Goal: Task Accomplishment & Management: Complete application form

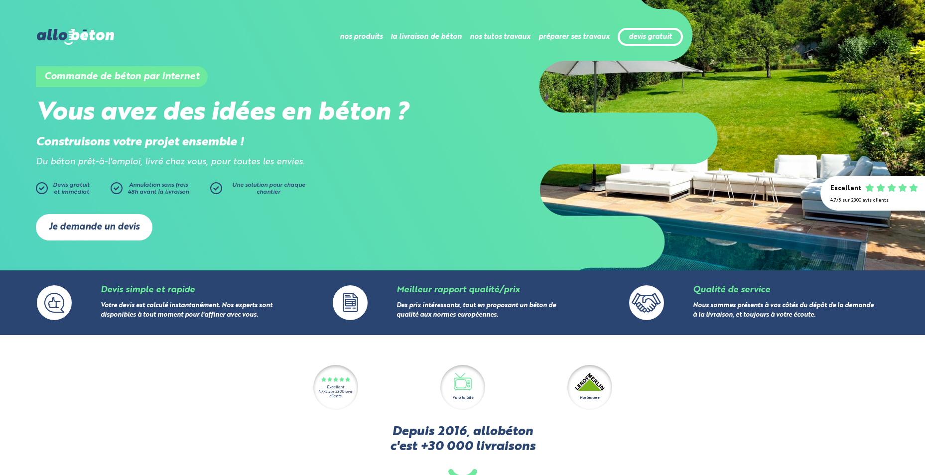
click at [89, 221] on link "Je demande un devis" at bounding box center [94, 227] width 117 height 26
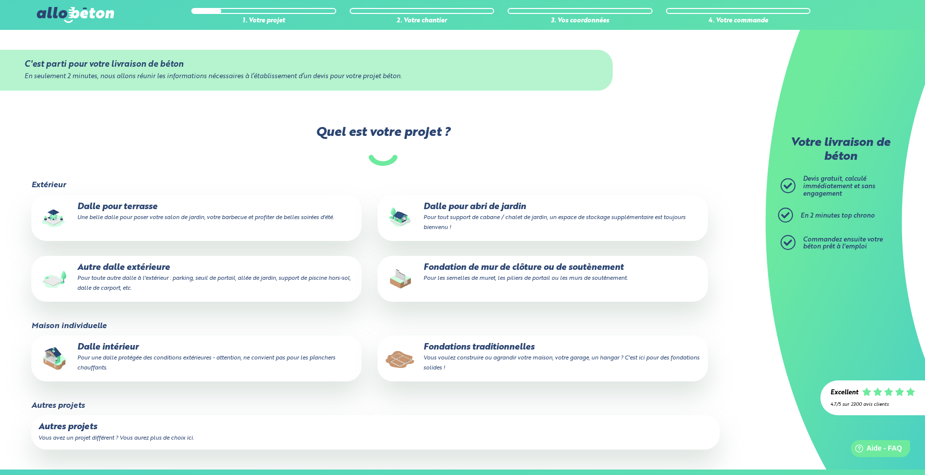
click at [129, 265] on p "Autre dalle extérieure Pour toute autre dalle à l'extérieur : parking, seuil de…" at bounding box center [196, 278] width 316 height 30
click at [0, 0] on input "Autre dalle extérieure Pour toute autre dalle à l'extérieur : parking, seuil de…" at bounding box center [0, 0] width 0 height 0
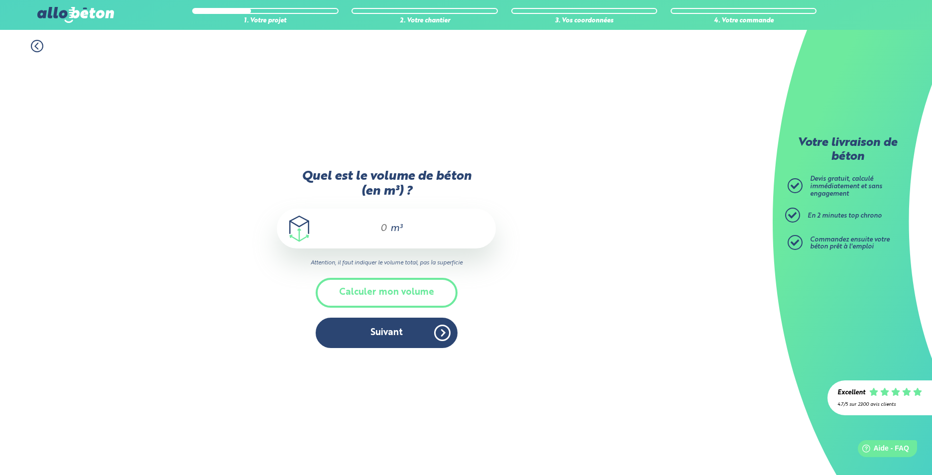
click at [398, 294] on button "Calculer mon volume" at bounding box center [387, 292] width 142 height 29
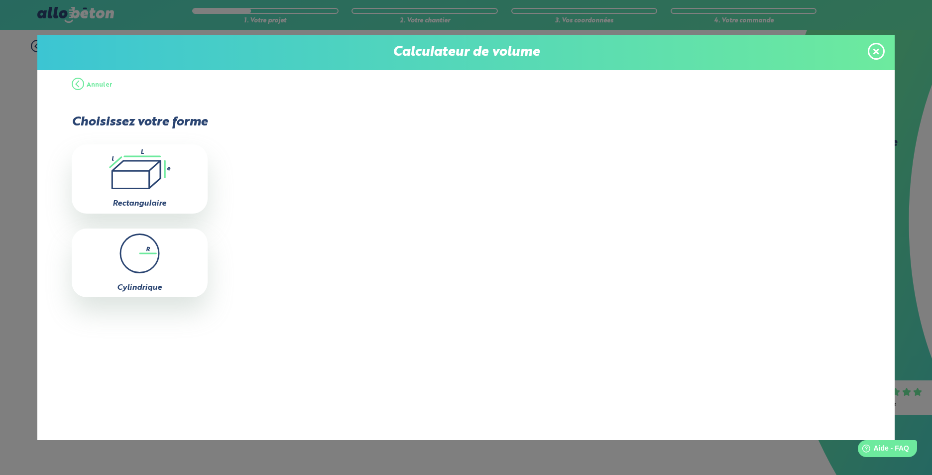
click at [147, 158] on icon ".icon-calc-rectanglea{fill:none;stroke-linecap:round;stroke-width:3px;stroke:#6…" at bounding box center [140, 169] width 126 height 40
type input "0"
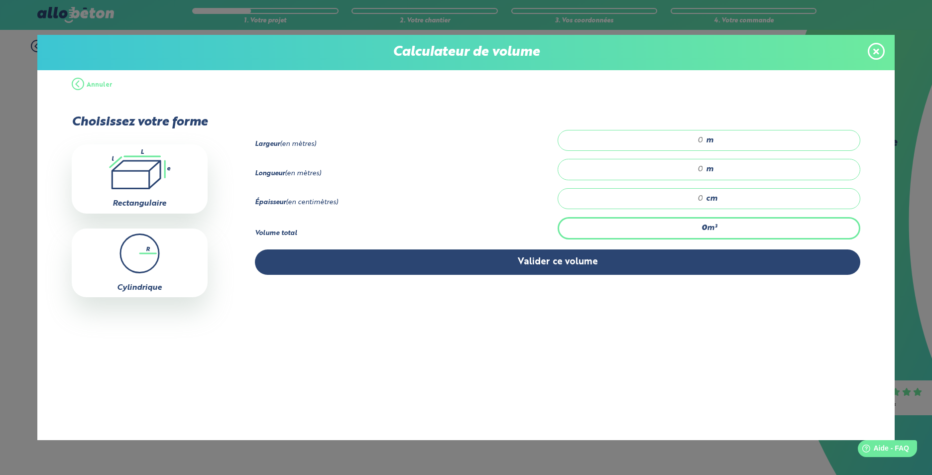
drag, startPoint x: 686, startPoint y: 131, endPoint x: 741, endPoint y: 137, distance: 55.6
click at [741, 137] on div "m" at bounding box center [709, 140] width 303 height 21
type input "5"
drag, startPoint x: 693, startPoint y: 166, endPoint x: 725, endPoint y: 166, distance: 32.4
click at [725, 166] on div "m" at bounding box center [709, 169] width 303 height 21
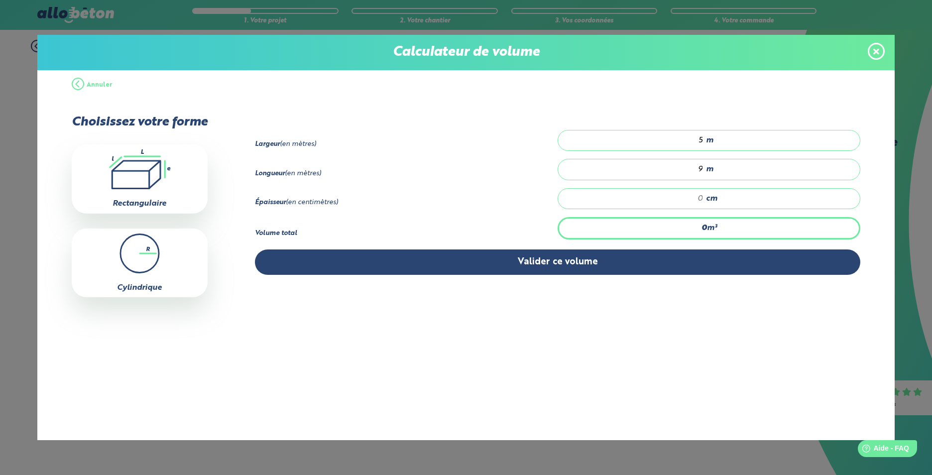
type input "9"
drag, startPoint x: 691, startPoint y: 200, endPoint x: 735, endPoint y: 192, distance: 44.6
click at [733, 192] on div "cm" at bounding box center [709, 198] width 303 height 21
type input "0.9"
type input "2"
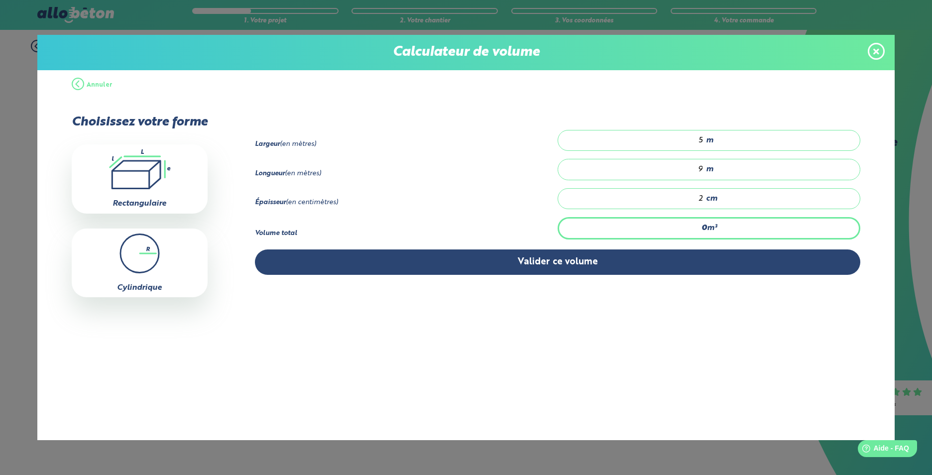
type input "11.25"
type input "25"
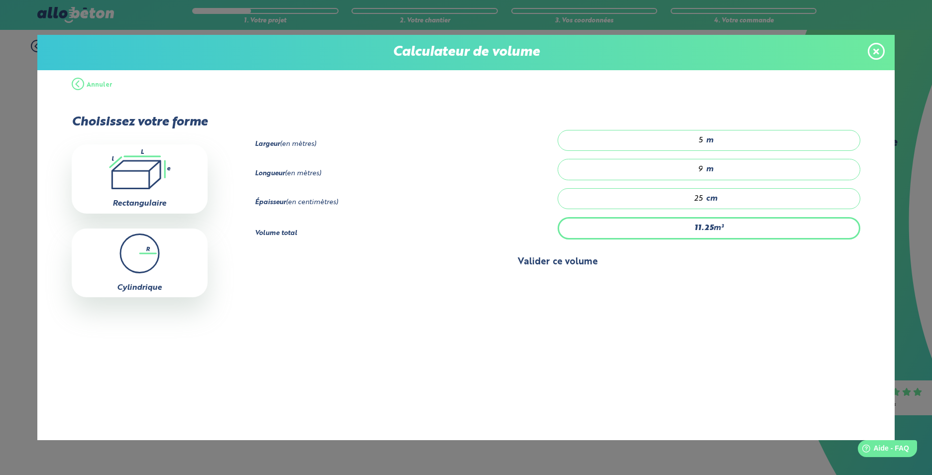
type input "0.9"
type input "2"
type input "9"
type input "20"
click at [490, 264] on button "Valider ce volume" at bounding box center [558, 261] width 606 height 25
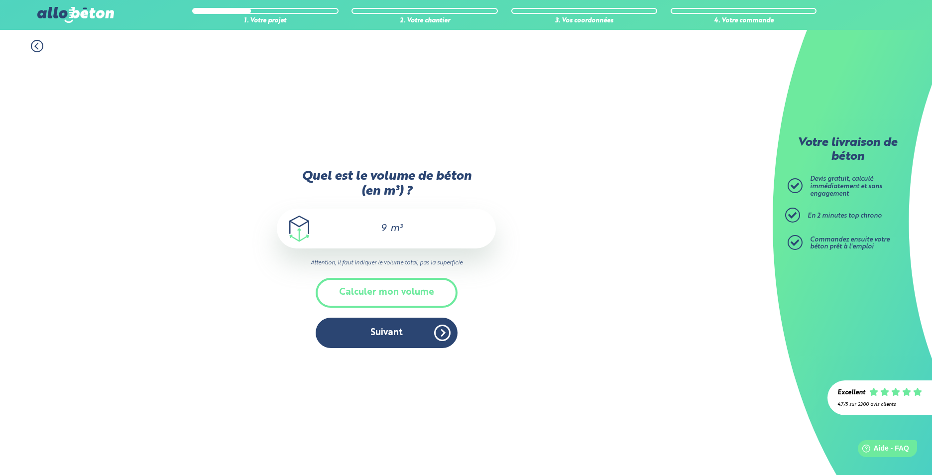
click at [396, 345] on button "Suivant" at bounding box center [387, 333] width 142 height 30
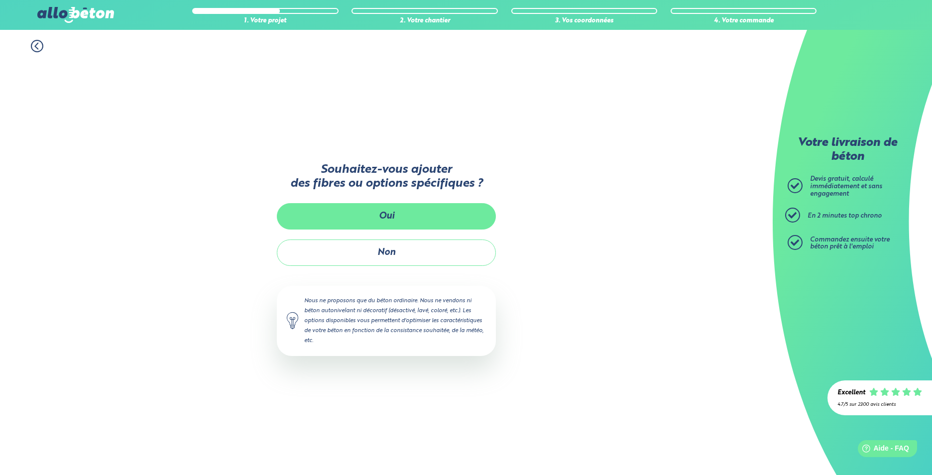
click at [382, 217] on button "Oui" at bounding box center [386, 216] width 219 height 26
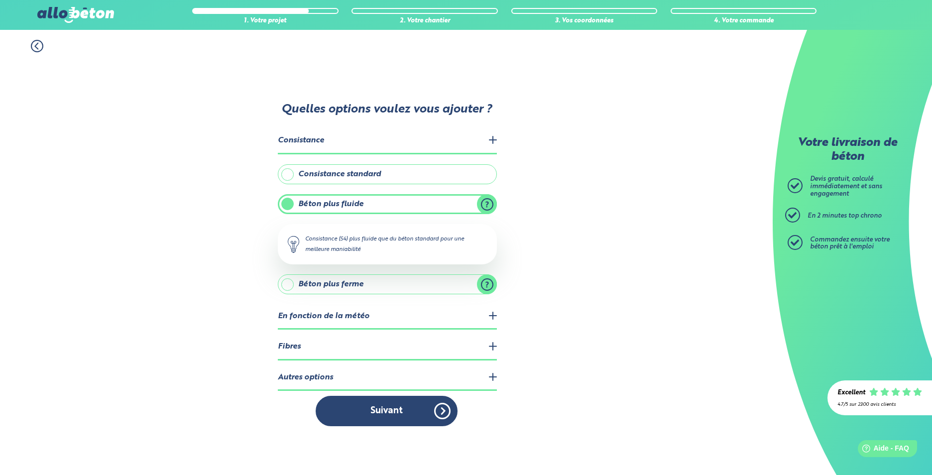
click at [426, 319] on legend "En fonction de la météo" at bounding box center [387, 316] width 219 height 25
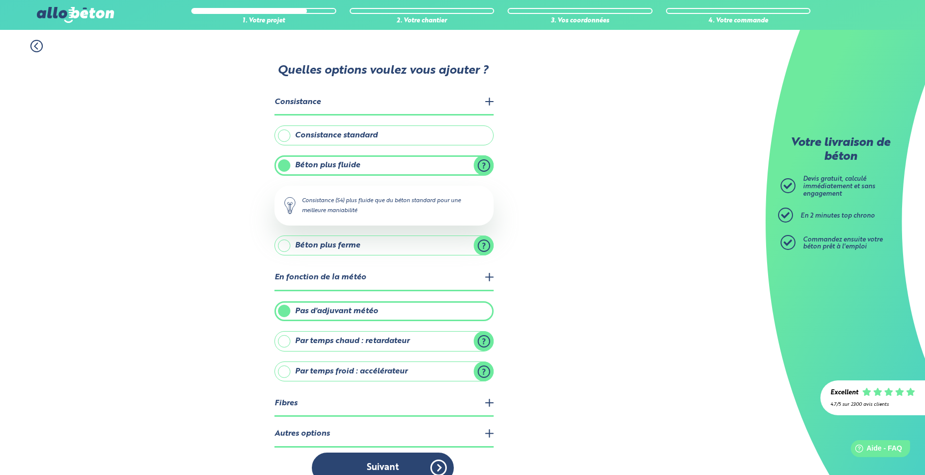
click at [666, 398] on div "1. Votre projet 2. Votre chantier 3. Vos coordonnées 4. Votre commande Quelles …" at bounding box center [382, 261] width 765 height 463
click at [487, 399] on legend "Fibres" at bounding box center [383, 403] width 219 height 25
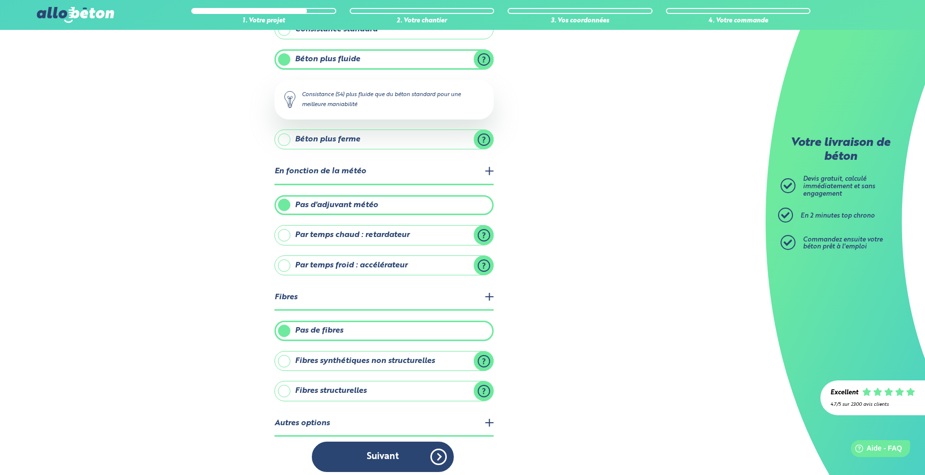
scroll to position [113, 0]
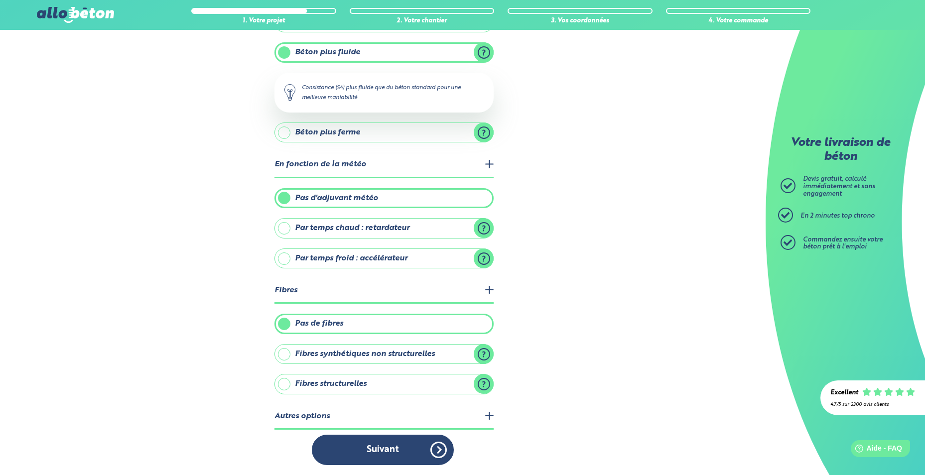
click at [486, 383] on label "Fibres structurelles" at bounding box center [383, 384] width 219 height 20
click at [0, 0] on input "Fibres structurelles" at bounding box center [0, 0] width 0 height 0
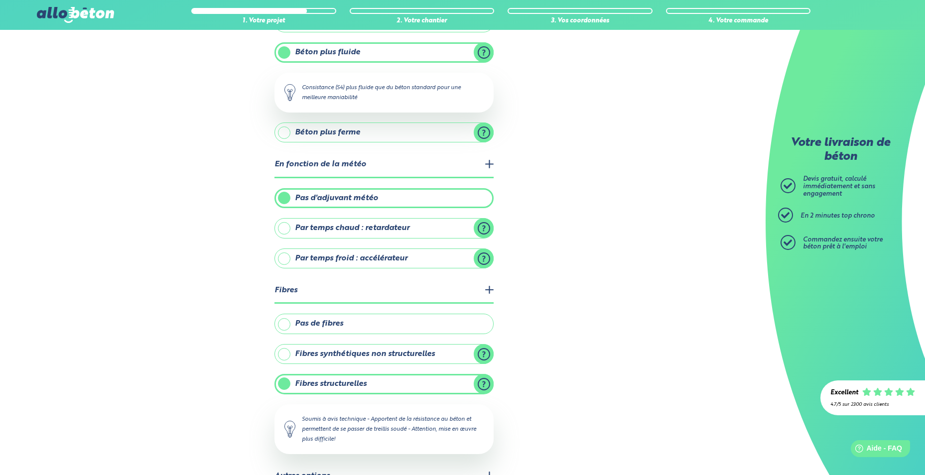
click at [459, 323] on label "Pas de fibres" at bounding box center [383, 324] width 219 height 20
click at [0, 0] on input "Pas de fibres" at bounding box center [0, 0] width 0 height 0
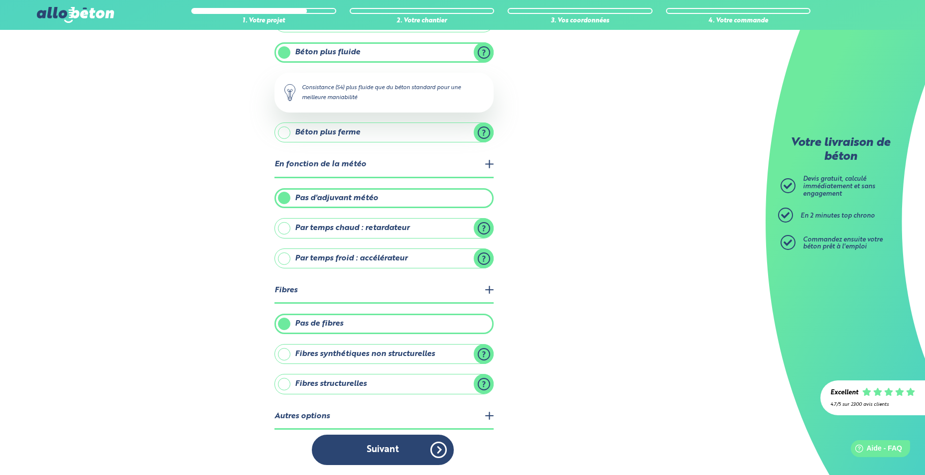
click at [489, 417] on legend "Autres options" at bounding box center [383, 416] width 219 height 25
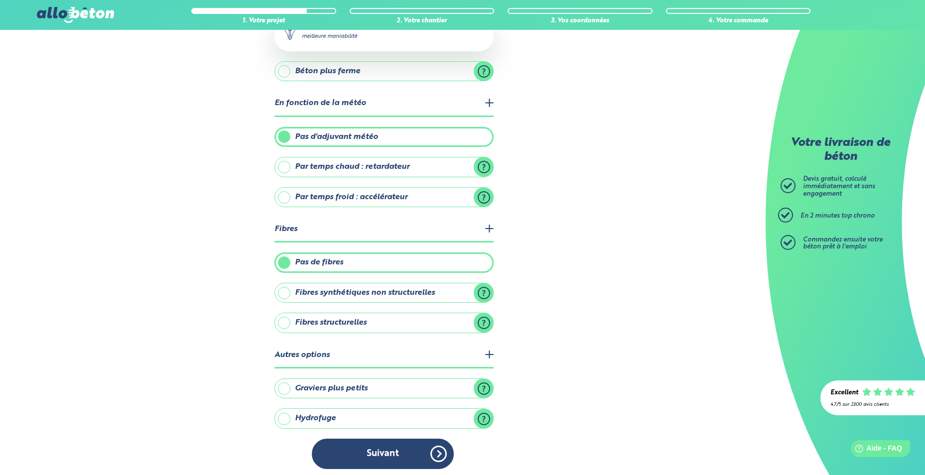
scroll to position [178, 0]
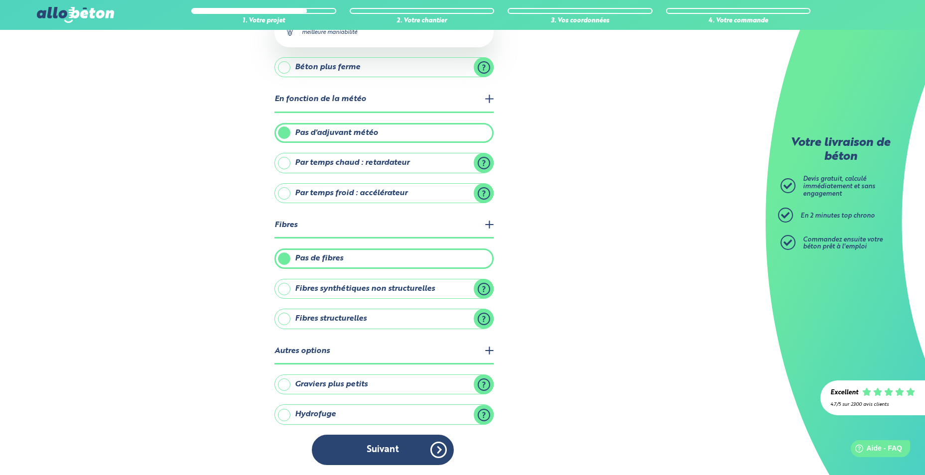
click at [484, 386] on label "Graviers plus petits" at bounding box center [383, 384] width 219 height 20
click at [0, 0] on input "Graviers plus petits" at bounding box center [0, 0] width 0 height 0
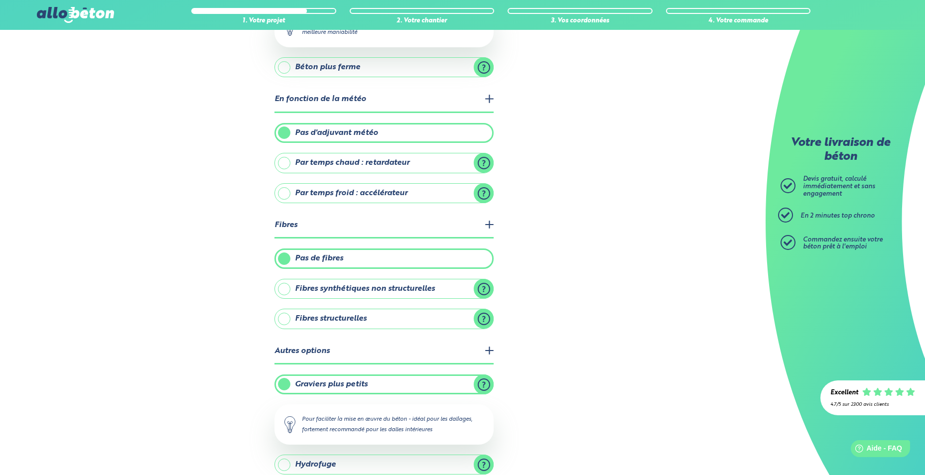
click at [487, 381] on label "Graviers plus petits" at bounding box center [383, 384] width 219 height 20
click at [0, 0] on input "Graviers plus petits" at bounding box center [0, 0] width 0 height 0
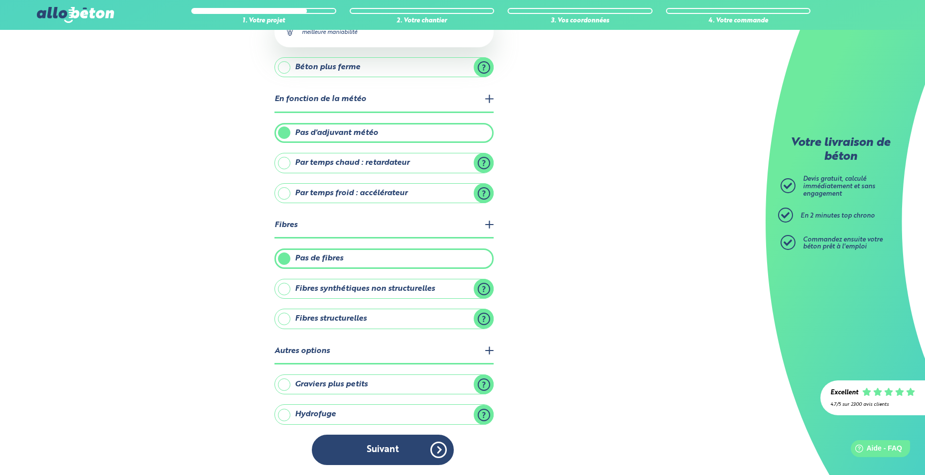
click at [484, 415] on label "Hydrofuge" at bounding box center [383, 414] width 219 height 20
click at [0, 0] on input "Hydrofuge" at bounding box center [0, 0] width 0 height 0
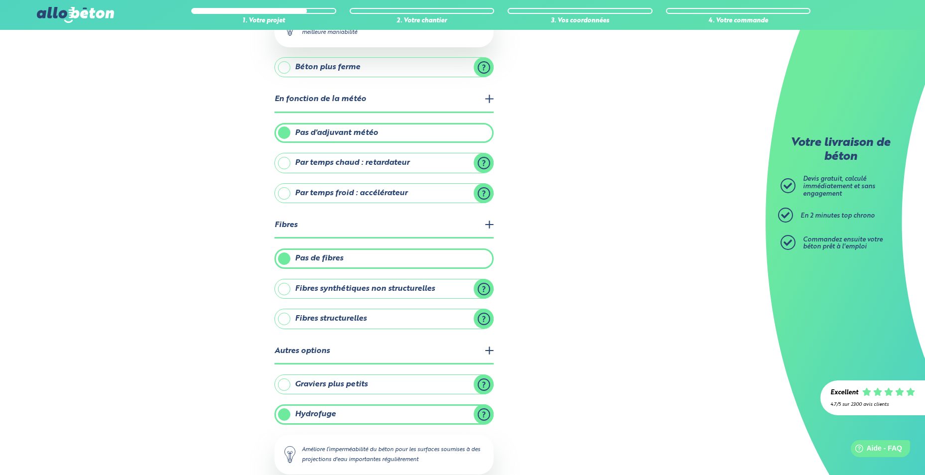
scroll to position [228, 0]
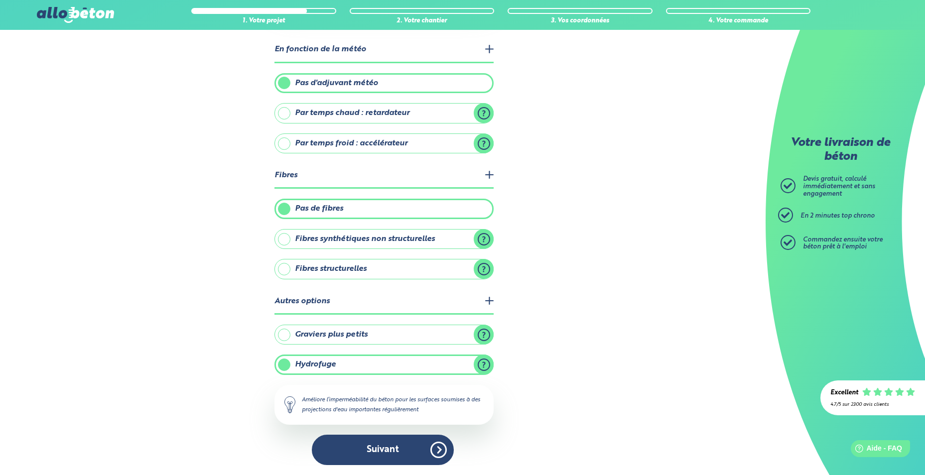
click at [486, 368] on label "Hydrofuge" at bounding box center [383, 365] width 219 height 20
click at [0, 0] on input "Hydrofuge" at bounding box center [0, 0] width 0 height 0
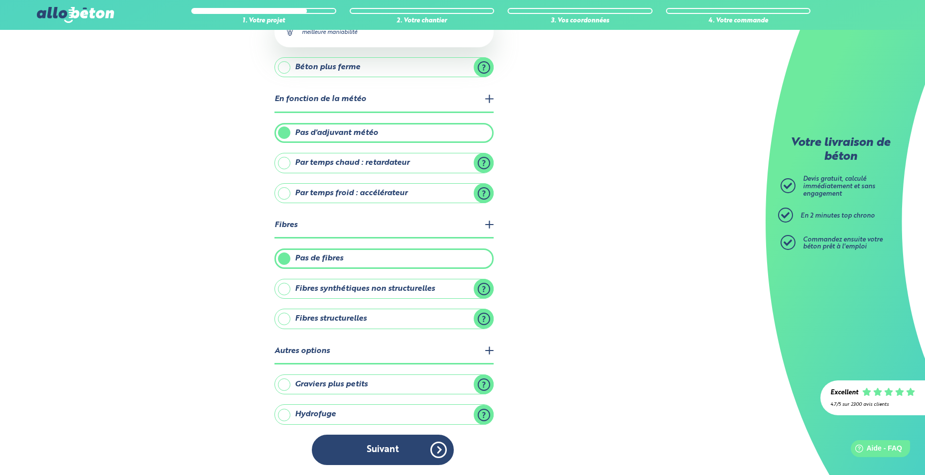
scroll to position [178, 0]
click at [458, 414] on label "Hydrofuge" at bounding box center [383, 414] width 219 height 20
click at [0, 0] on input "Hydrofuge" at bounding box center [0, 0] width 0 height 0
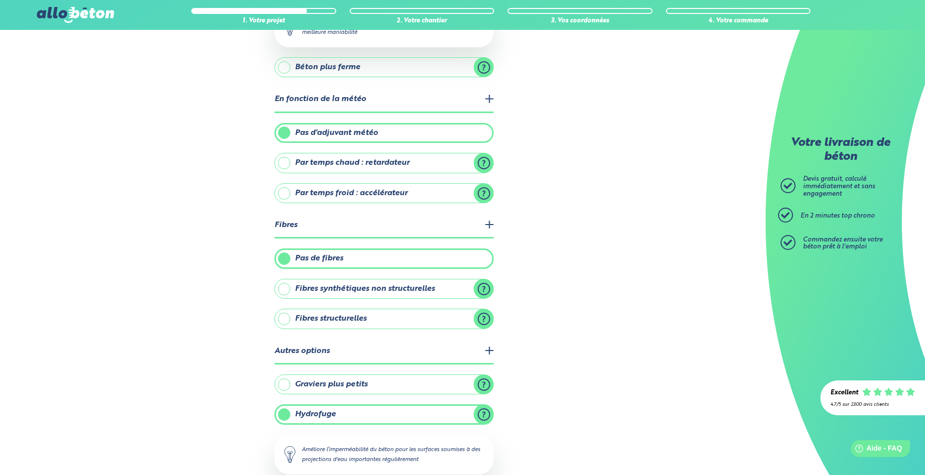
scroll to position [228, 0]
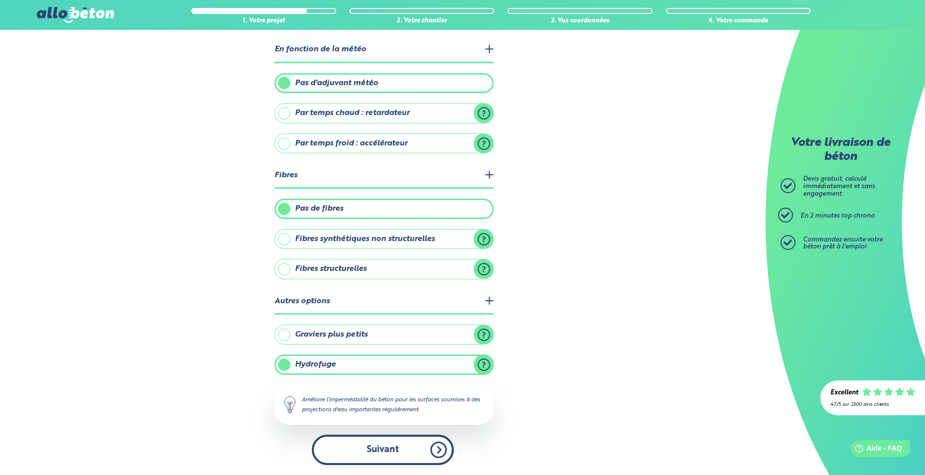
click at [399, 442] on button "Suivant" at bounding box center [383, 450] width 142 height 30
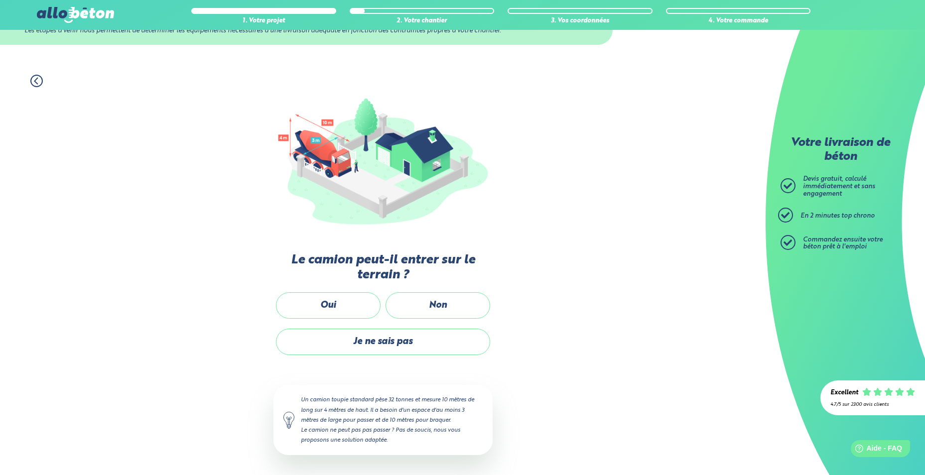
scroll to position [45, 0]
click at [449, 304] on label "Non" at bounding box center [437, 306] width 105 height 26
click at [0, 0] on input "Non" at bounding box center [0, 0] width 0 height 0
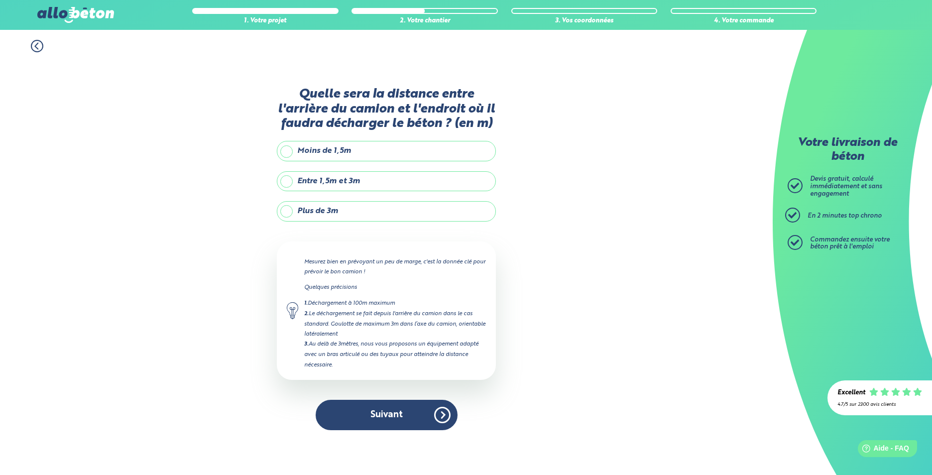
click at [287, 213] on label "Plus de 3m" at bounding box center [386, 211] width 219 height 20
click at [0, 0] on input "Plus de 3m" at bounding box center [0, 0] width 0 height 0
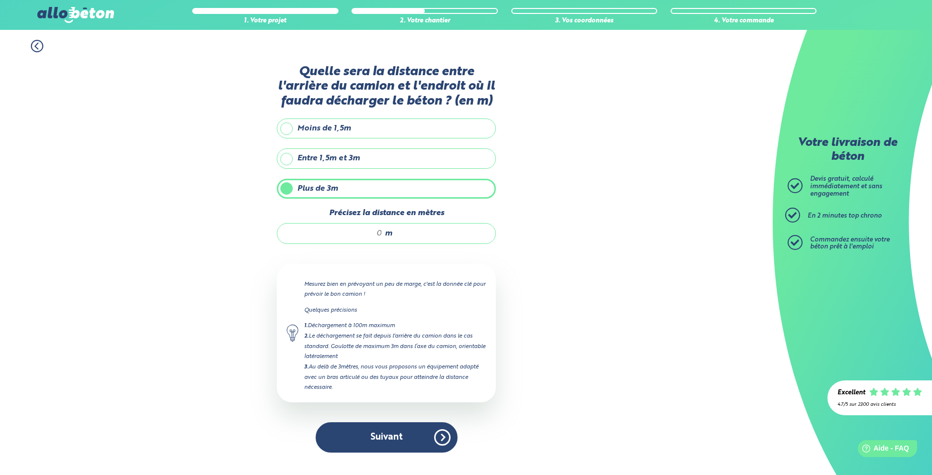
click at [385, 232] on div "m" at bounding box center [386, 233] width 219 height 21
type input "37"
click at [410, 442] on button "Suivant" at bounding box center [387, 437] width 142 height 30
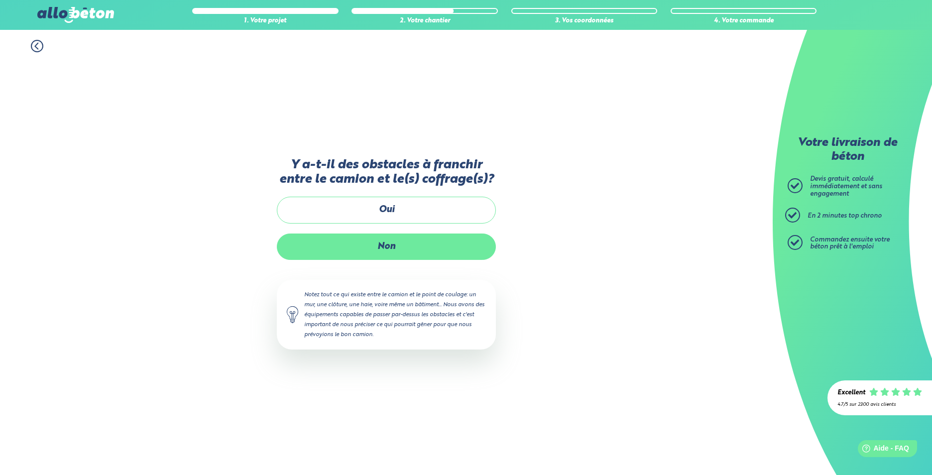
click at [381, 251] on label "Non" at bounding box center [386, 247] width 219 height 26
click at [0, 0] on input "Non" at bounding box center [0, 0] width 0 height 0
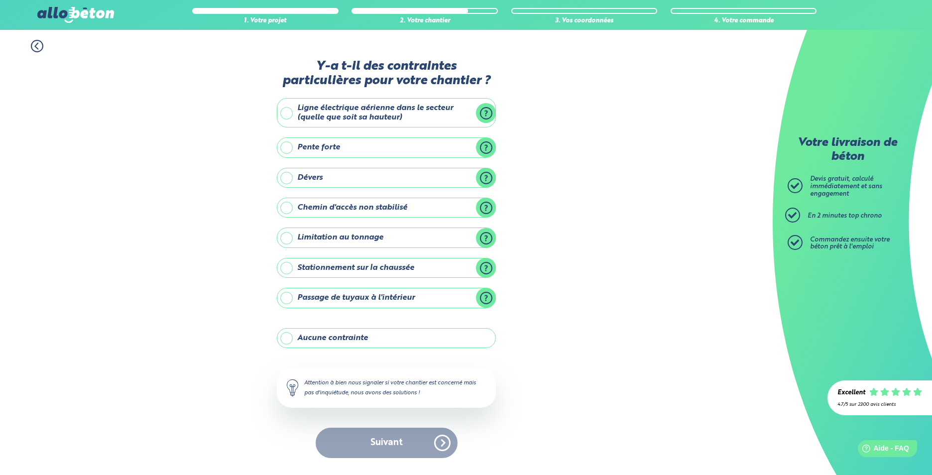
click at [327, 148] on label "Pente forte" at bounding box center [386, 147] width 219 height 20
click at [0, 0] on input "Pente forte" at bounding box center [0, 0] width 0 height 0
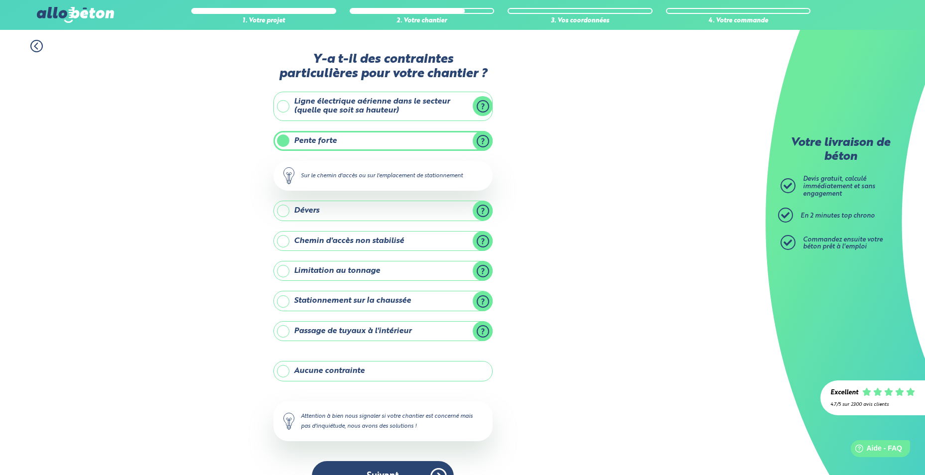
click at [378, 136] on label "Pente forte" at bounding box center [382, 141] width 219 height 20
click at [0, 0] on input "Pente forte" at bounding box center [0, 0] width 0 height 0
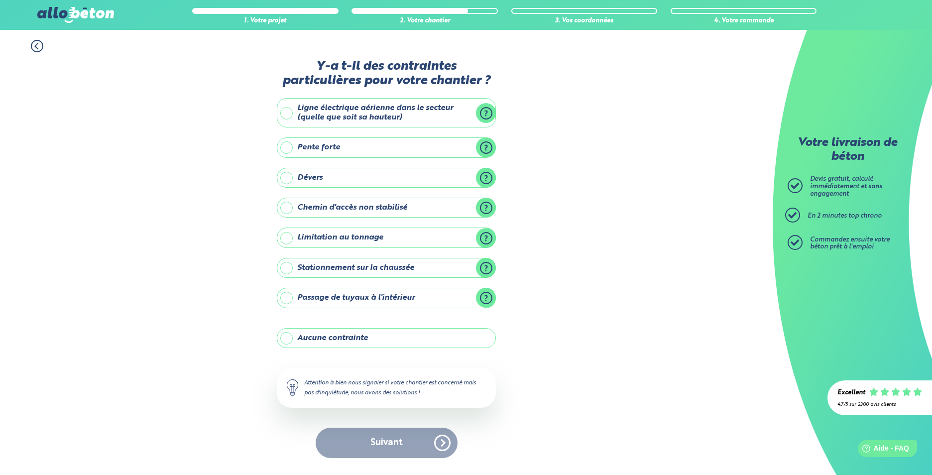
click at [487, 267] on label "Stationnement sur la chaussée" at bounding box center [386, 268] width 219 height 20
click at [0, 0] on input "Stationnement sur la chaussée" at bounding box center [0, 0] width 0 height 0
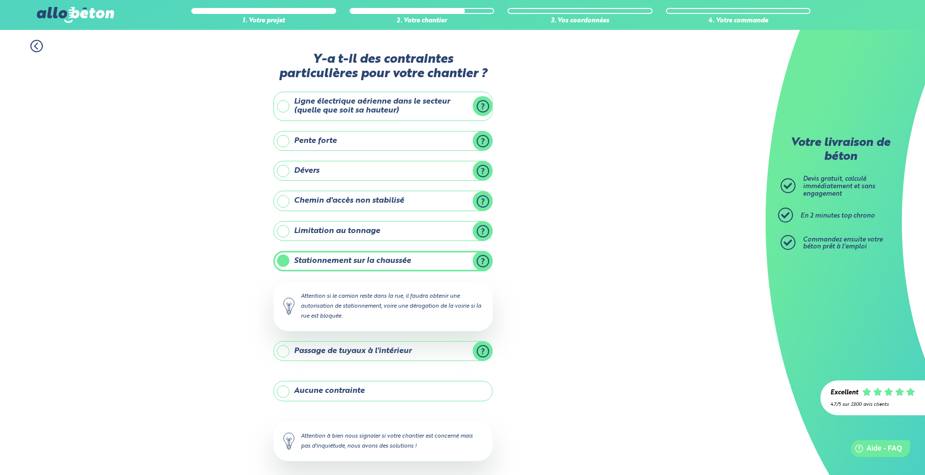
click at [483, 261] on label "Stationnement sur la chaussée" at bounding box center [382, 261] width 219 height 20
click at [0, 0] on input "Stationnement sur la chaussée" at bounding box center [0, 0] width 0 height 0
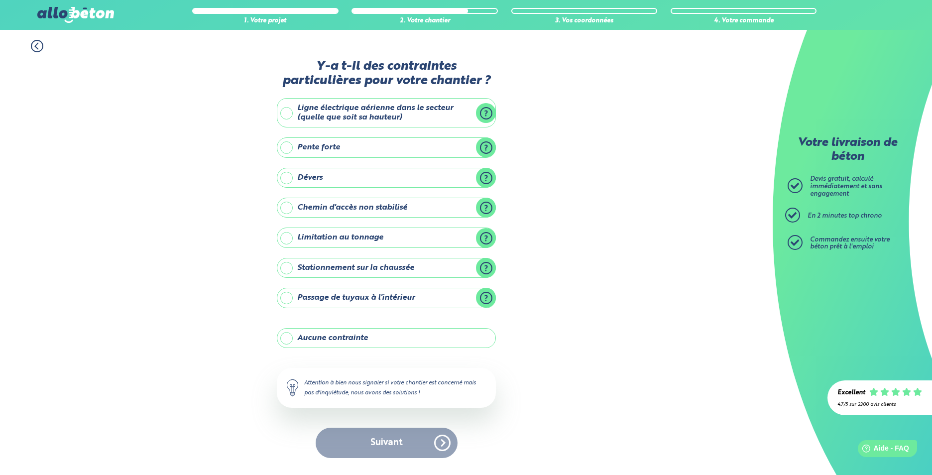
click at [288, 339] on label "Aucune contrainte" at bounding box center [386, 338] width 219 height 20
click at [0, 0] on input "Aucune contrainte" at bounding box center [0, 0] width 0 height 0
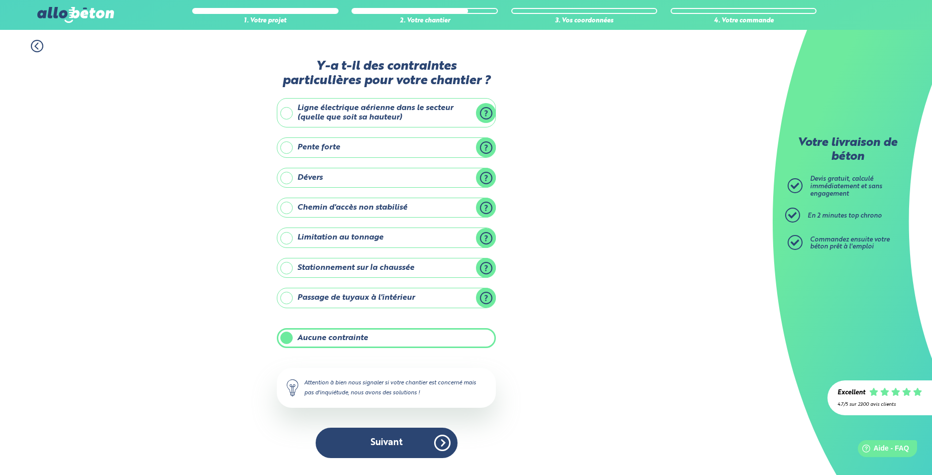
click at [391, 444] on button "Suivant" at bounding box center [387, 443] width 142 height 30
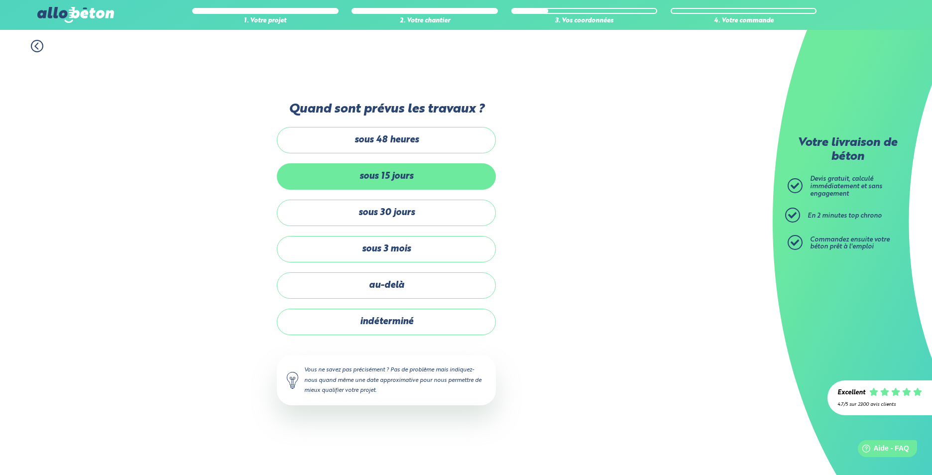
click at [391, 176] on label "sous 15 jours" at bounding box center [386, 176] width 219 height 26
click at [0, 0] on input "sous 15 jours" at bounding box center [0, 0] width 0 height 0
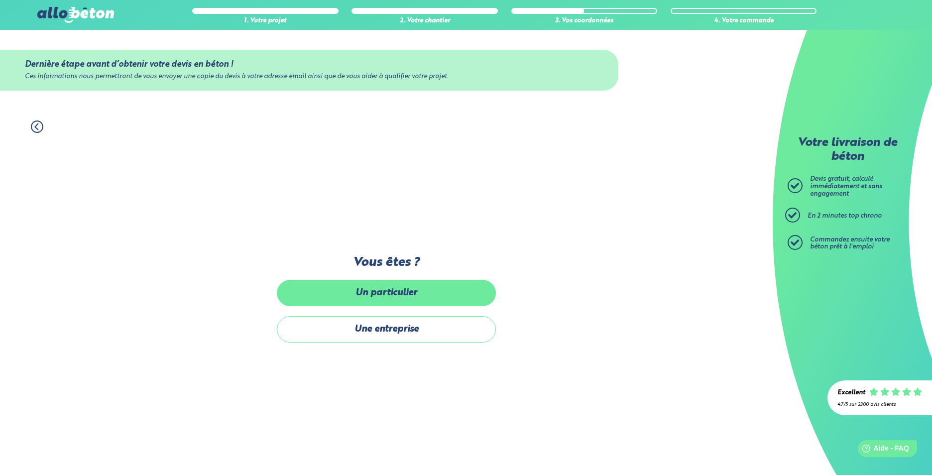
click at [402, 298] on label "Un particulier" at bounding box center [386, 293] width 219 height 26
click at [0, 0] on input "Un particulier" at bounding box center [0, 0] width 0 height 0
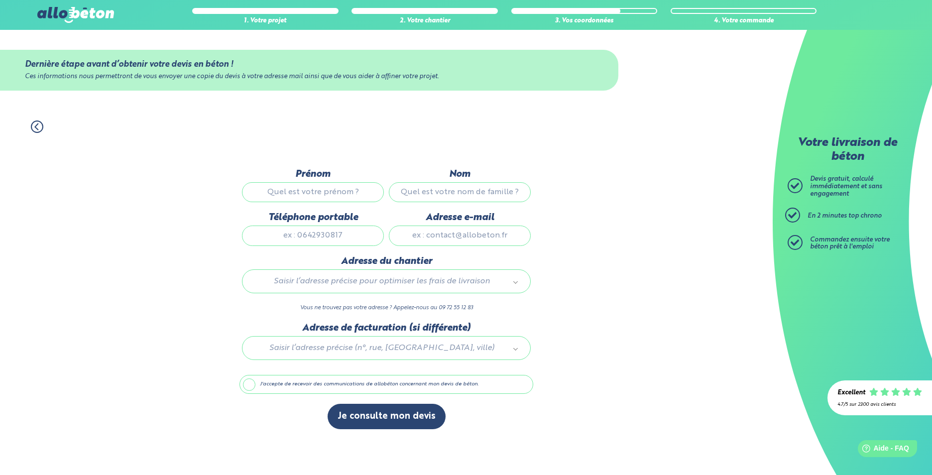
click at [303, 190] on input "Prénom" at bounding box center [313, 192] width 142 height 20
type input "Ionel"
type input "Lazer"
click at [304, 241] on input "Téléphone portable" at bounding box center [313, 236] width 142 height 20
type input "0642880677"
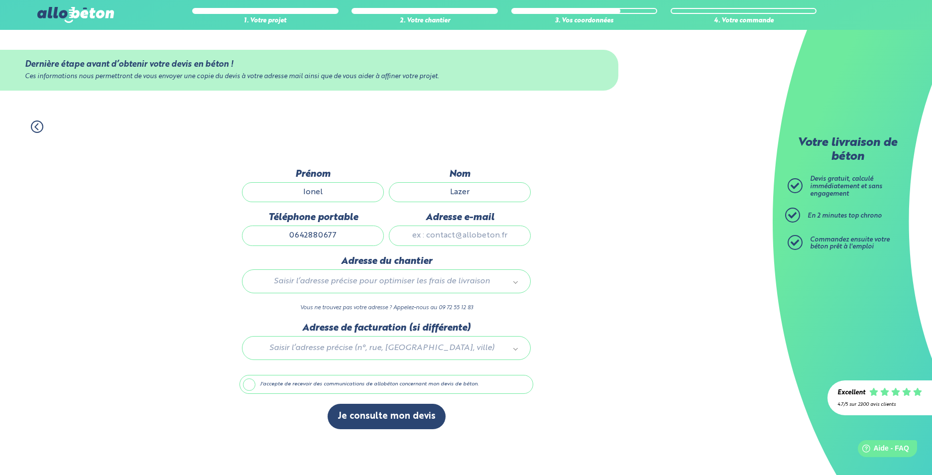
click at [463, 237] on input "Adresse e-mail" at bounding box center [460, 236] width 142 height 20
type input "i.lazer@free.fr"
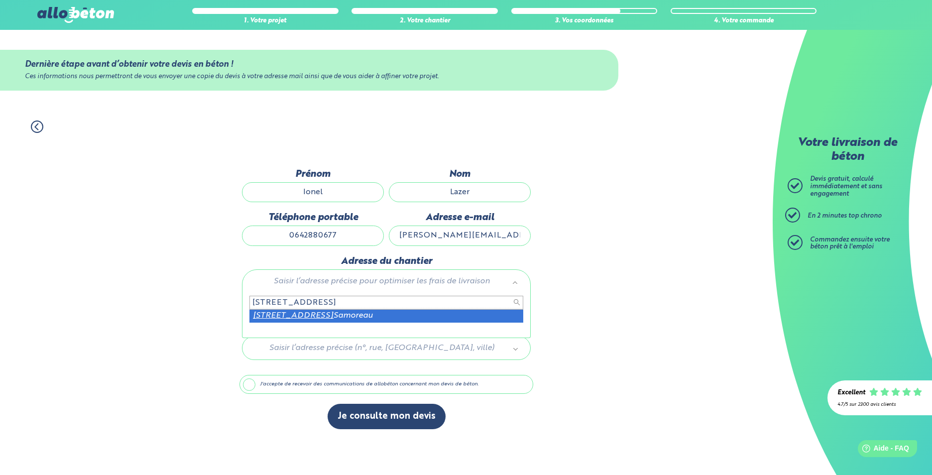
type input "15 rue des Vignes 77210"
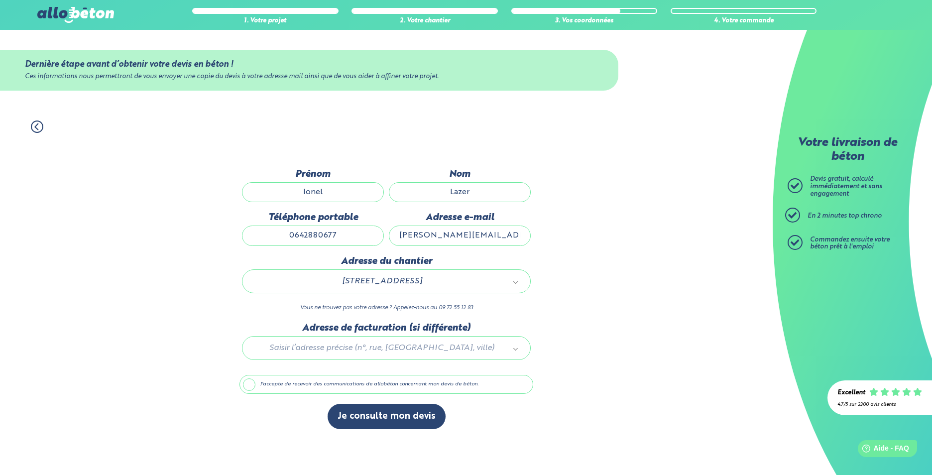
click at [245, 385] on label "J'accepte de recevoir des communications de allobéton concernant mon devis de b…" at bounding box center [387, 384] width 294 height 19
click at [0, 0] on input "J'accepte de recevoir des communications de allobéton concernant mon devis de b…" at bounding box center [0, 0] width 0 height 0
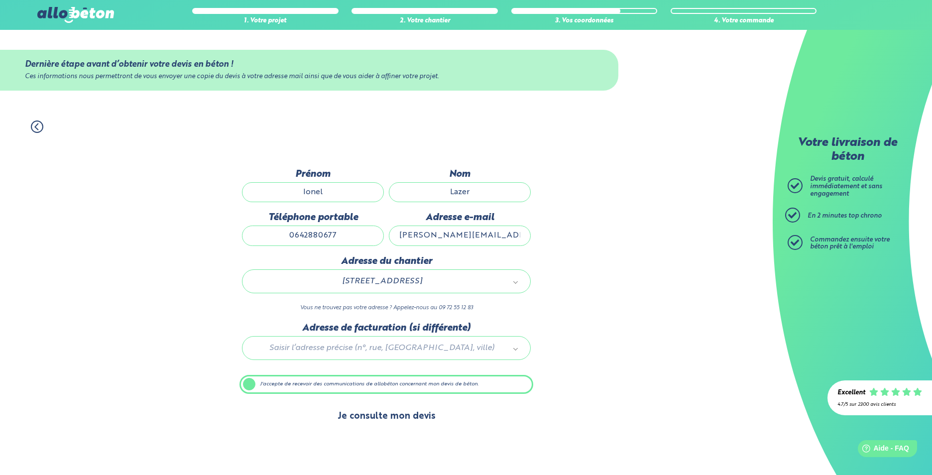
click at [382, 417] on button "Je consulte mon devis" at bounding box center [387, 416] width 118 height 25
